Goal: Task Accomplishment & Management: Use online tool/utility

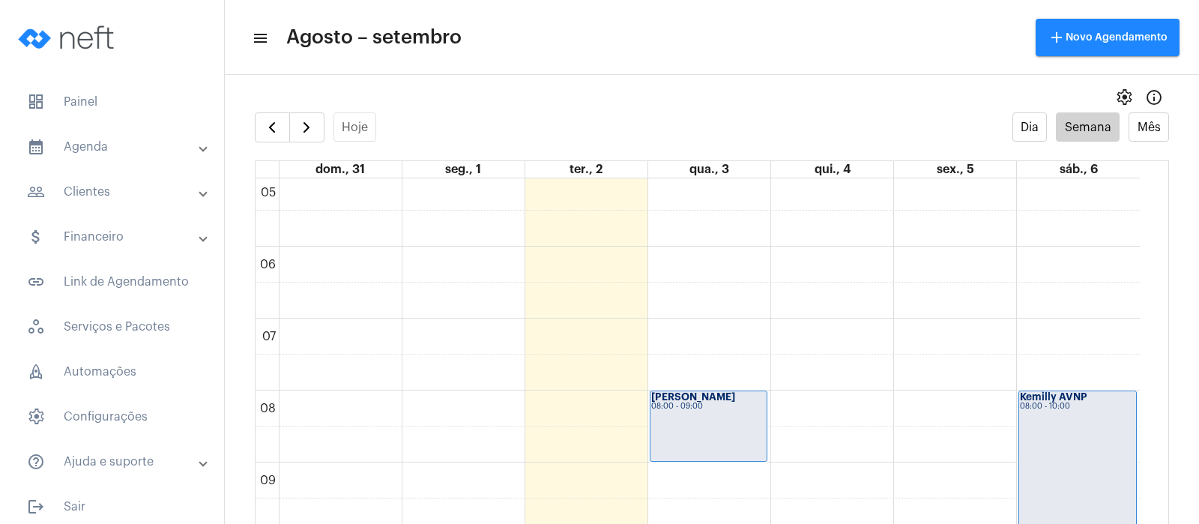
scroll to position [321, 0]
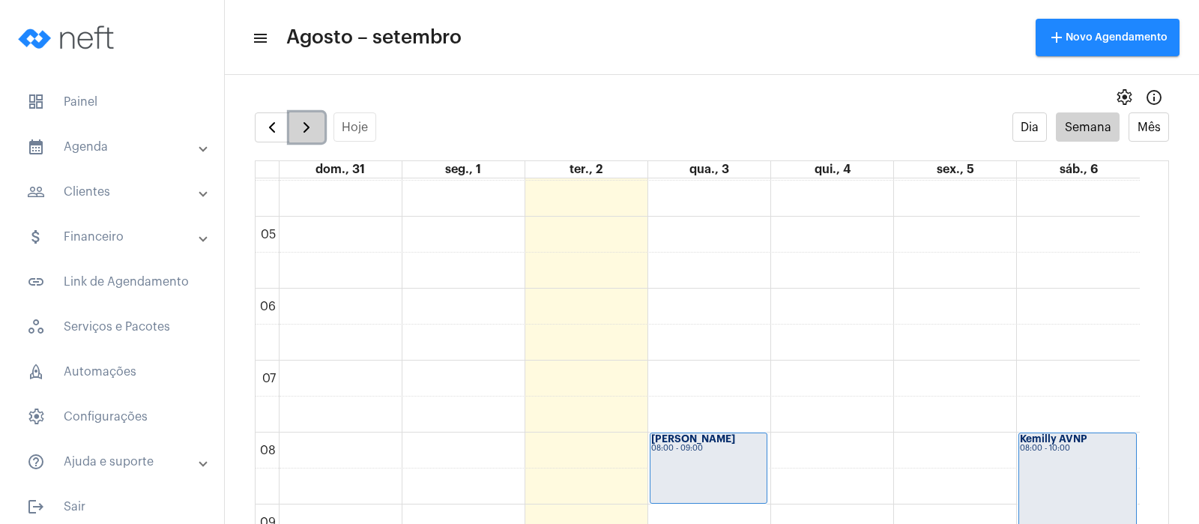
click at [305, 126] on span "button" at bounding box center [306, 127] width 18 height 18
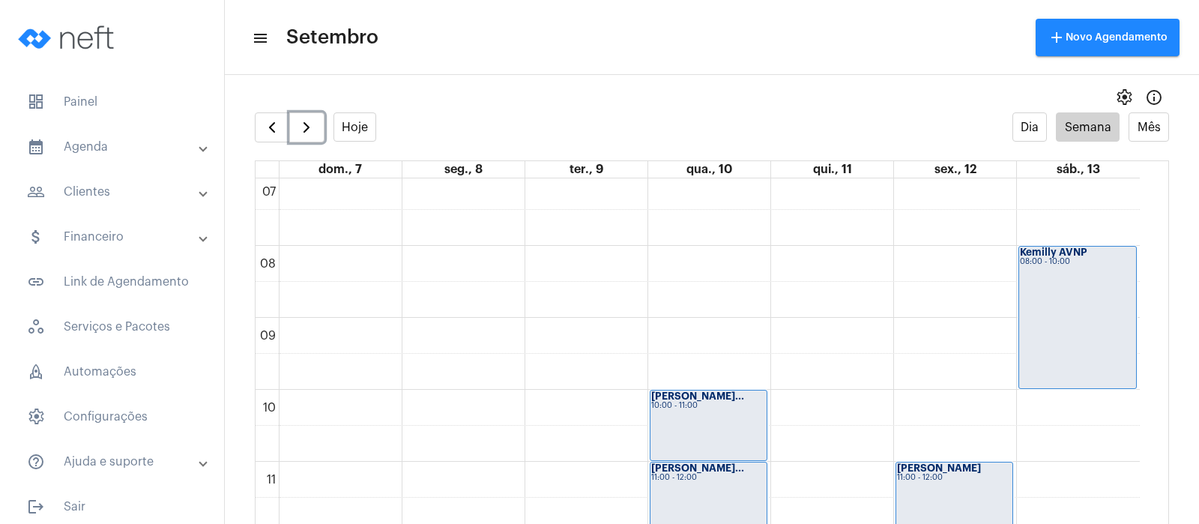
scroll to position [713, 0]
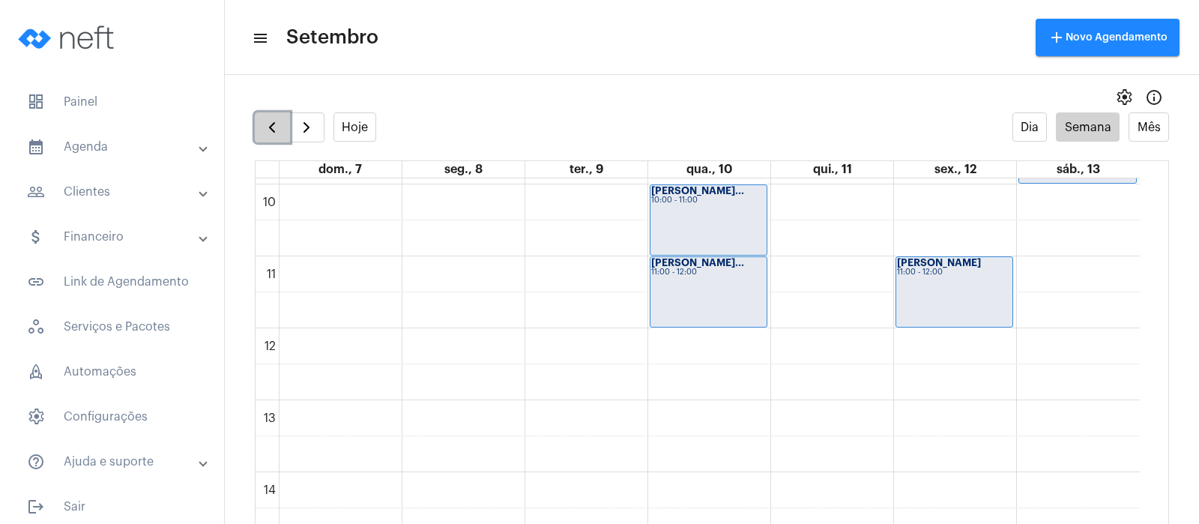
drag, startPoint x: 262, startPoint y: 125, endPoint x: 274, endPoint y: 125, distance: 12.0
click at [263, 125] on span "button" at bounding box center [272, 127] width 18 height 18
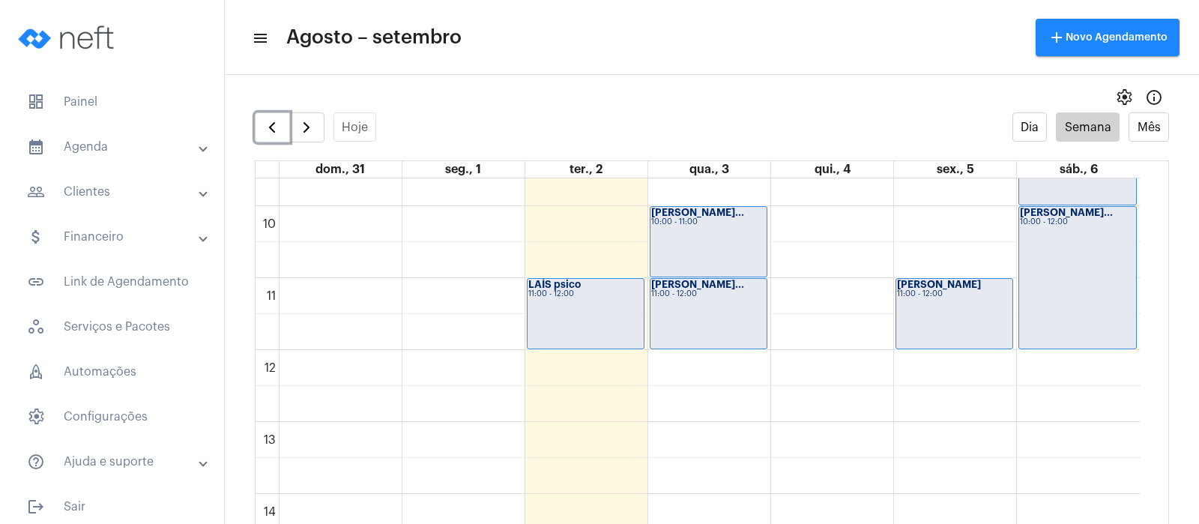
scroll to position [713, 0]
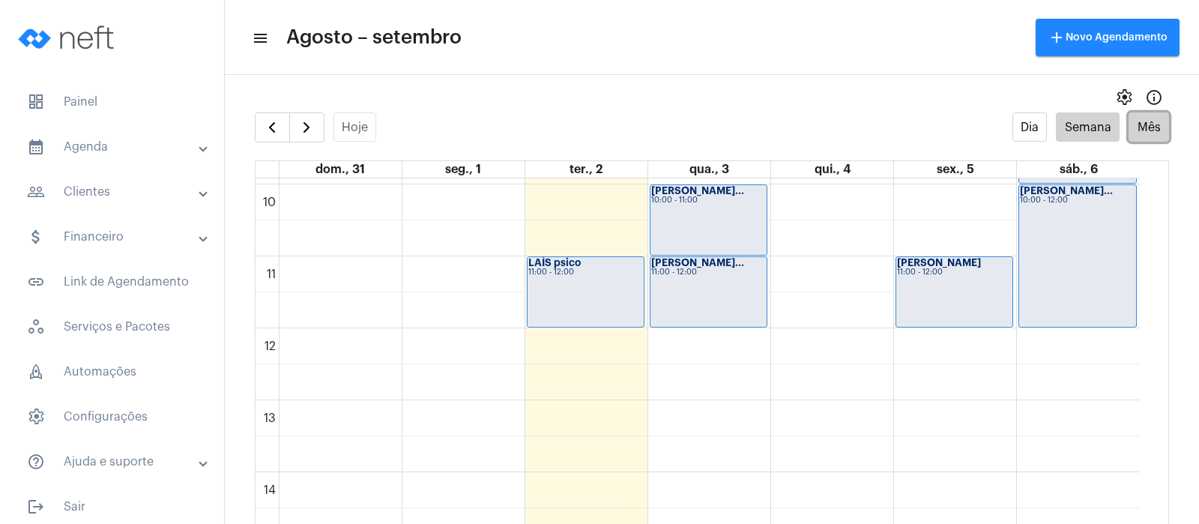
click at [1142, 124] on button "Mês" at bounding box center [1148, 126] width 40 height 29
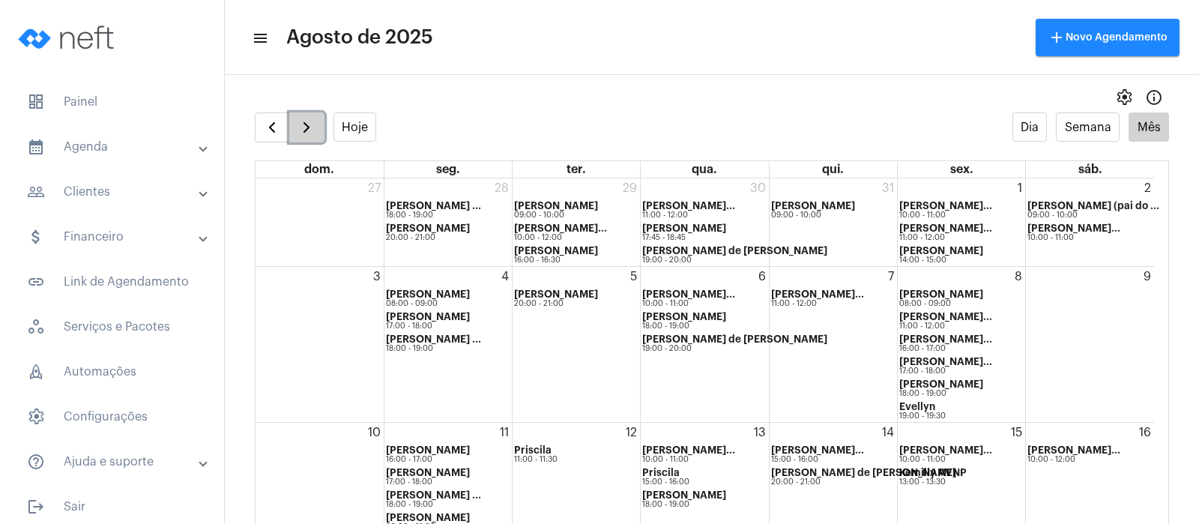
click at [316, 121] on button "button" at bounding box center [306, 127] width 35 height 30
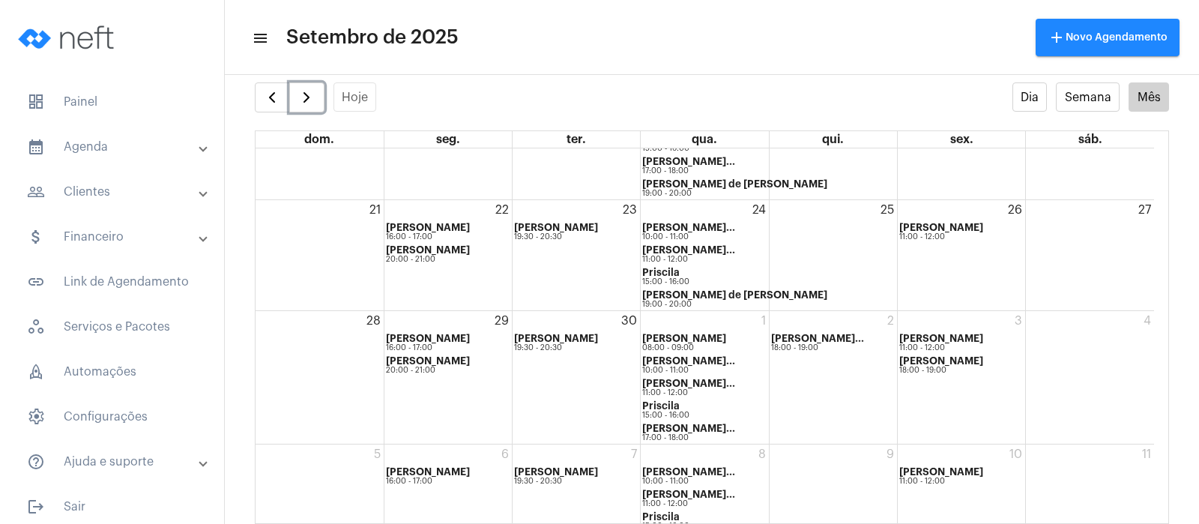
scroll to position [380, 0]
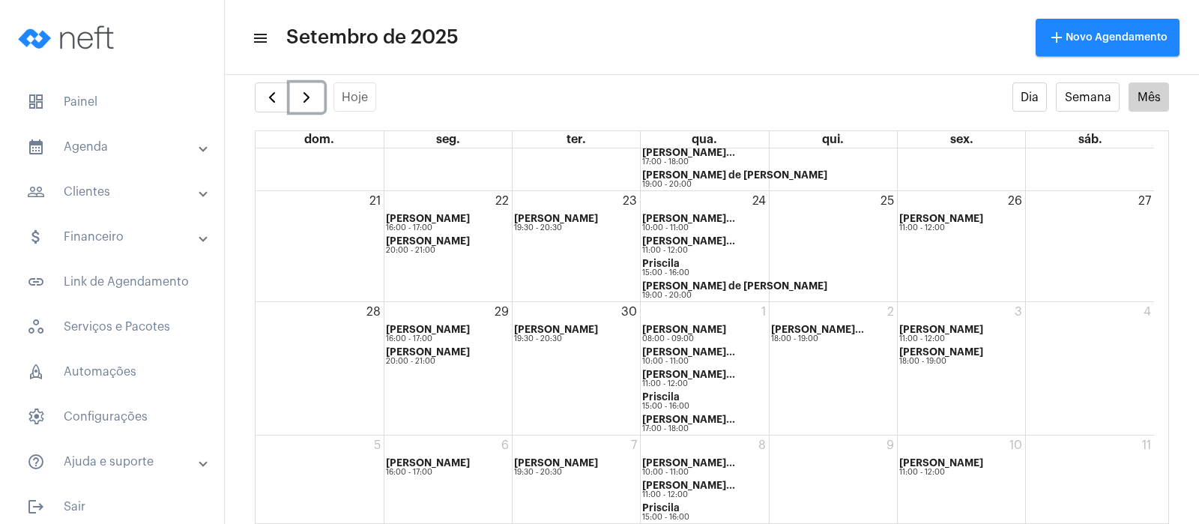
click at [1075, 213] on div "27" at bounding box center [1089, 246] width 128 height 110
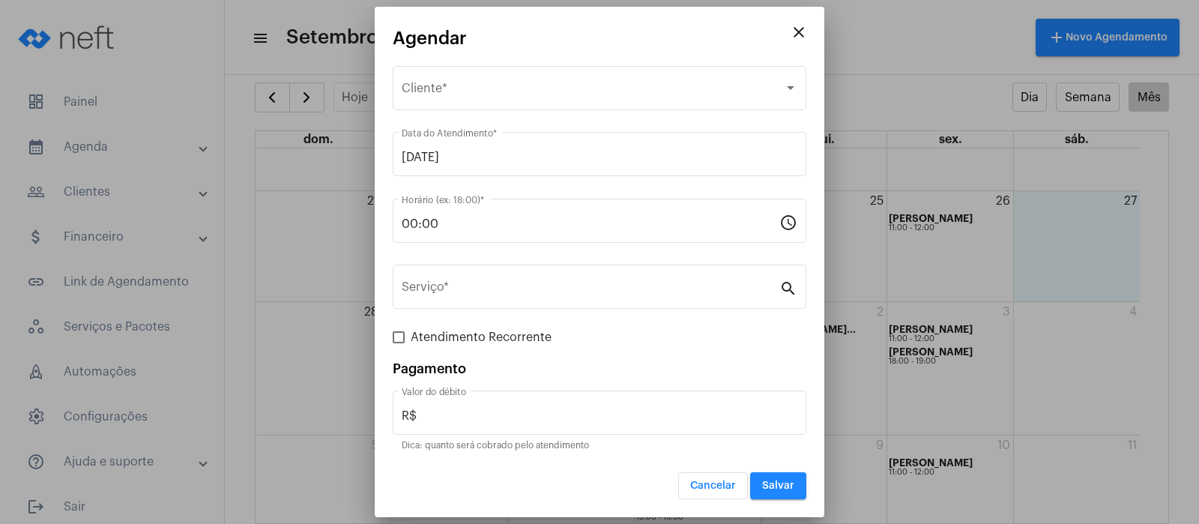
click at [723, 486] on span "Cancelar" at bounding box center [713, 485] width 46 height 10
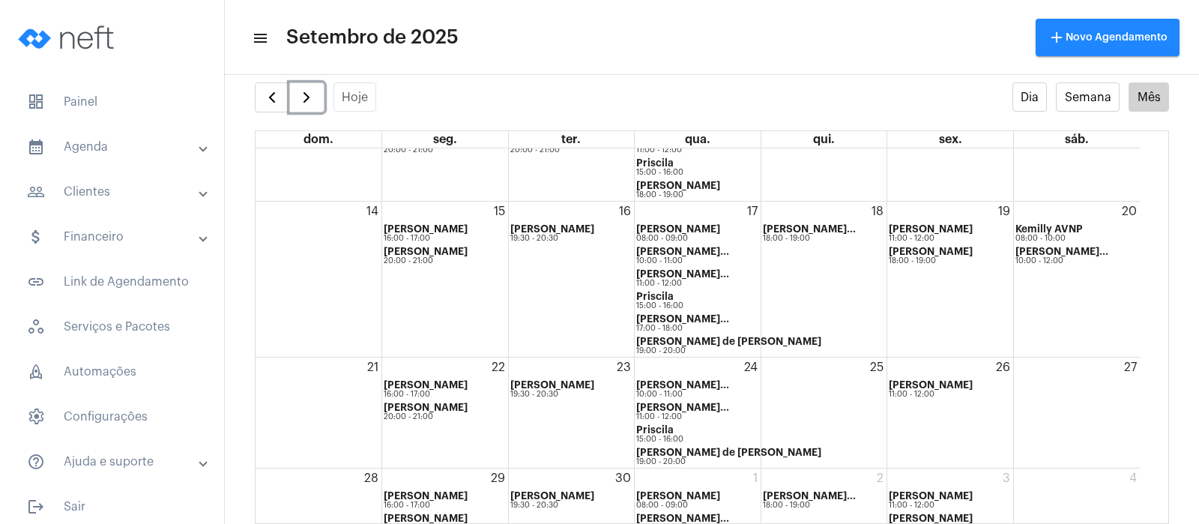
scroll to position [193, 0]
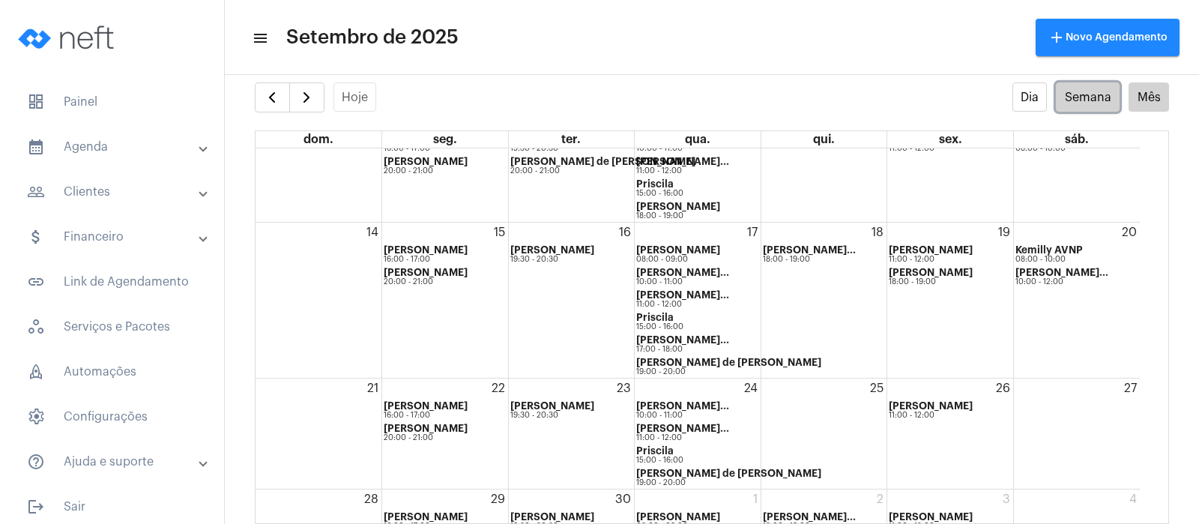
click at [1071, 97] on button "Semana" at bounding box center [1087, 96] width 64 height 29
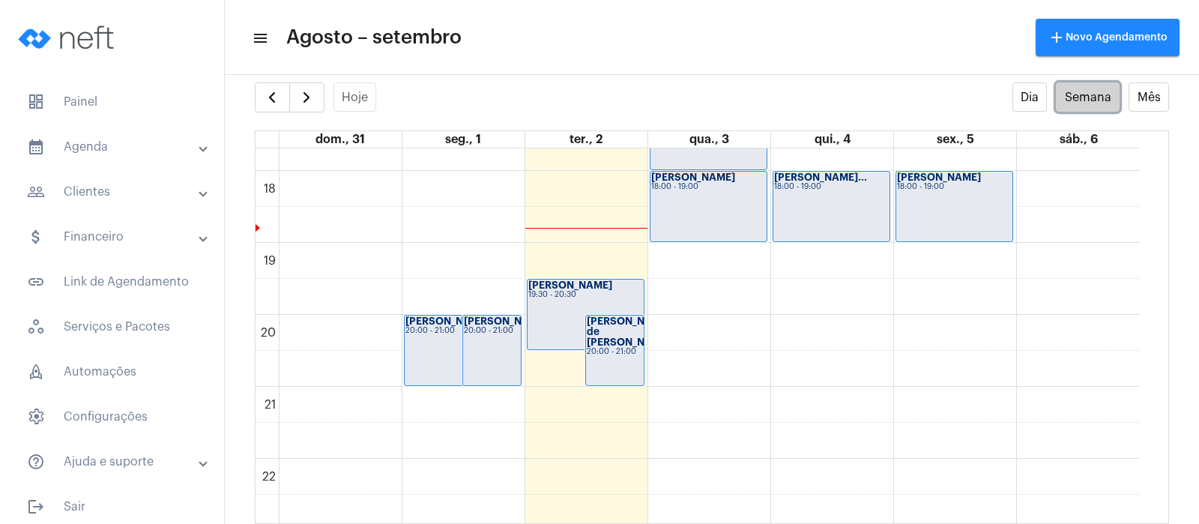
scroll to position [1275, 0]
